Goal: Information Seeking & Learning: Learn about a topic

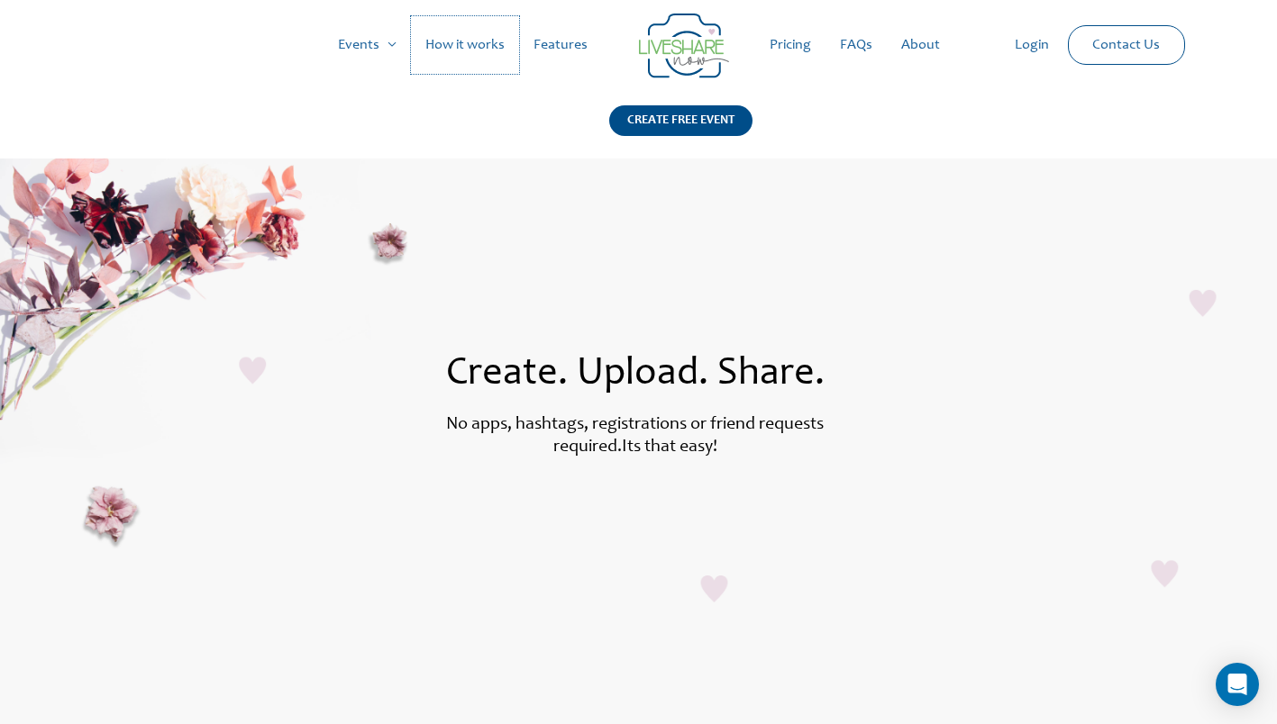
click at [478, 43] on link "How it works" at bounding box center [465, 45] width 108 height 58
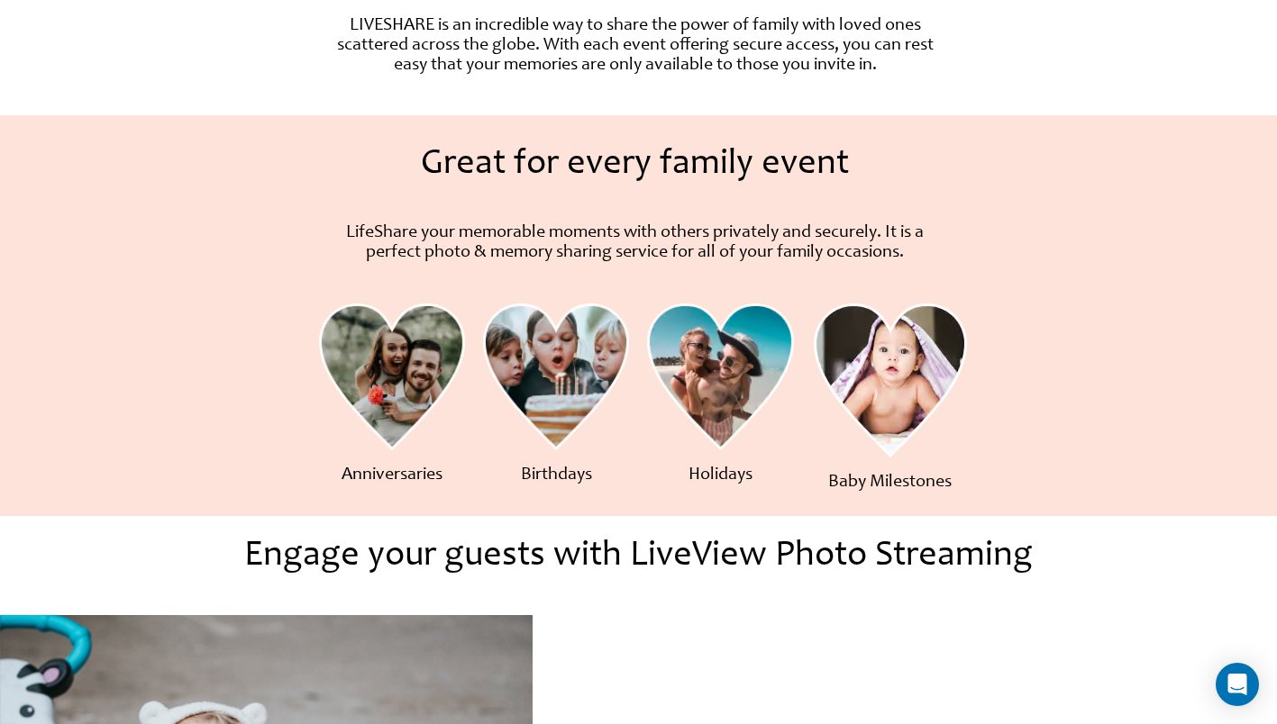
scroll to position [662, 0]
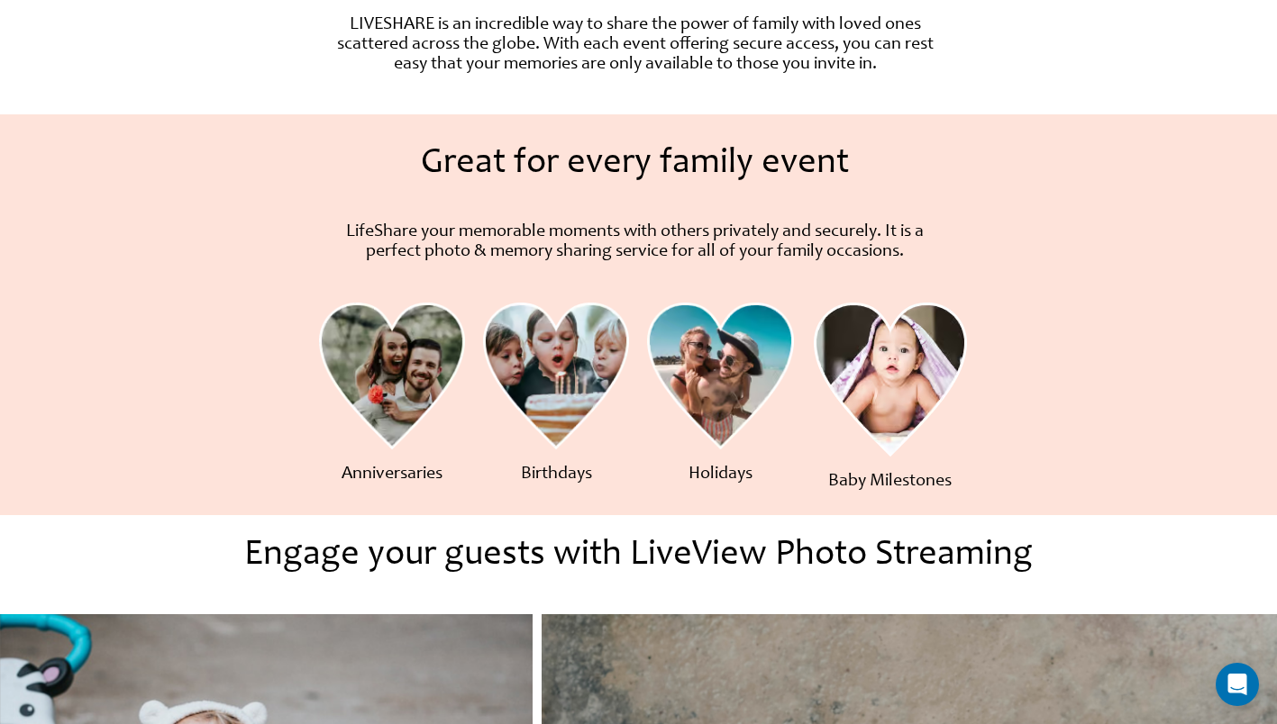
click at [387, 361] on img at bounding box center [392, 377] width 146 height 148
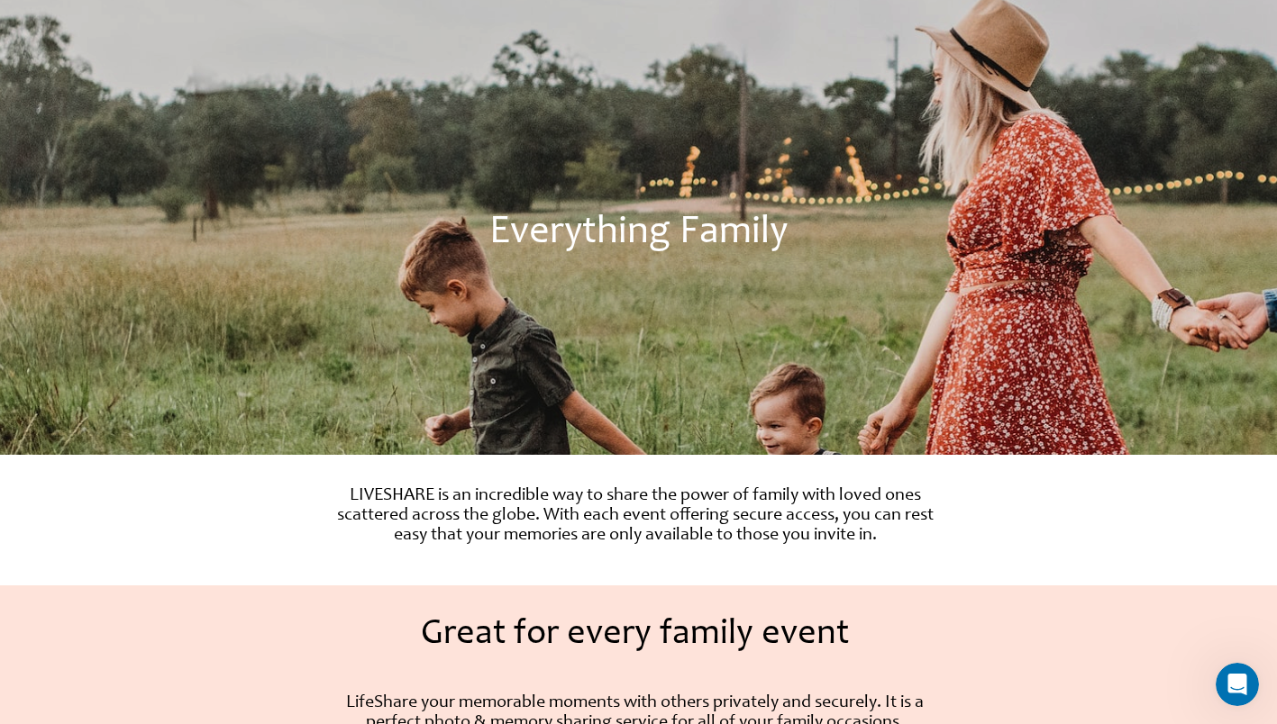
scroll to position [0, 0]
